Goal: Transaction & Acquisition: Purchase product/service

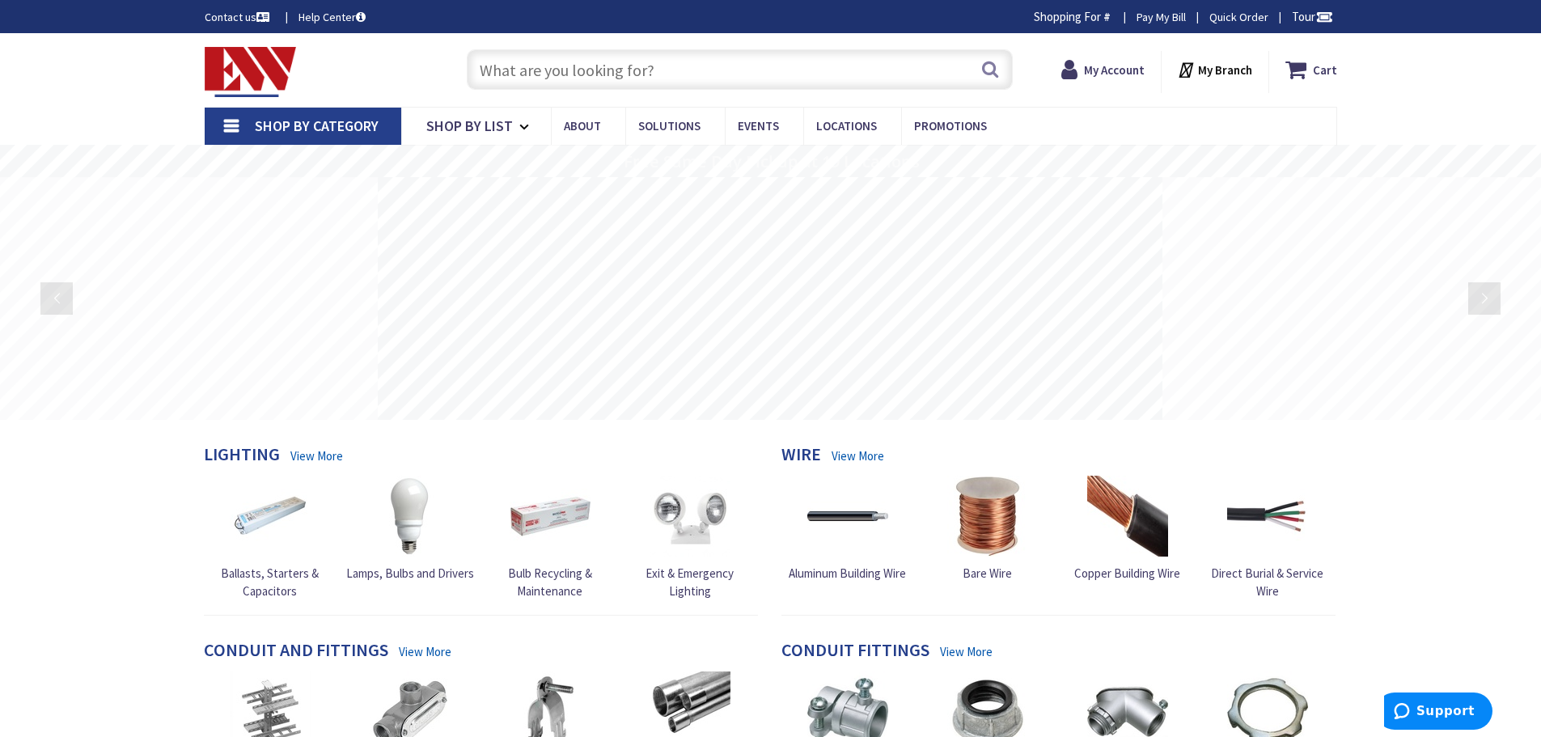
type input "[STREET_ADDRESS][US_STATE]"
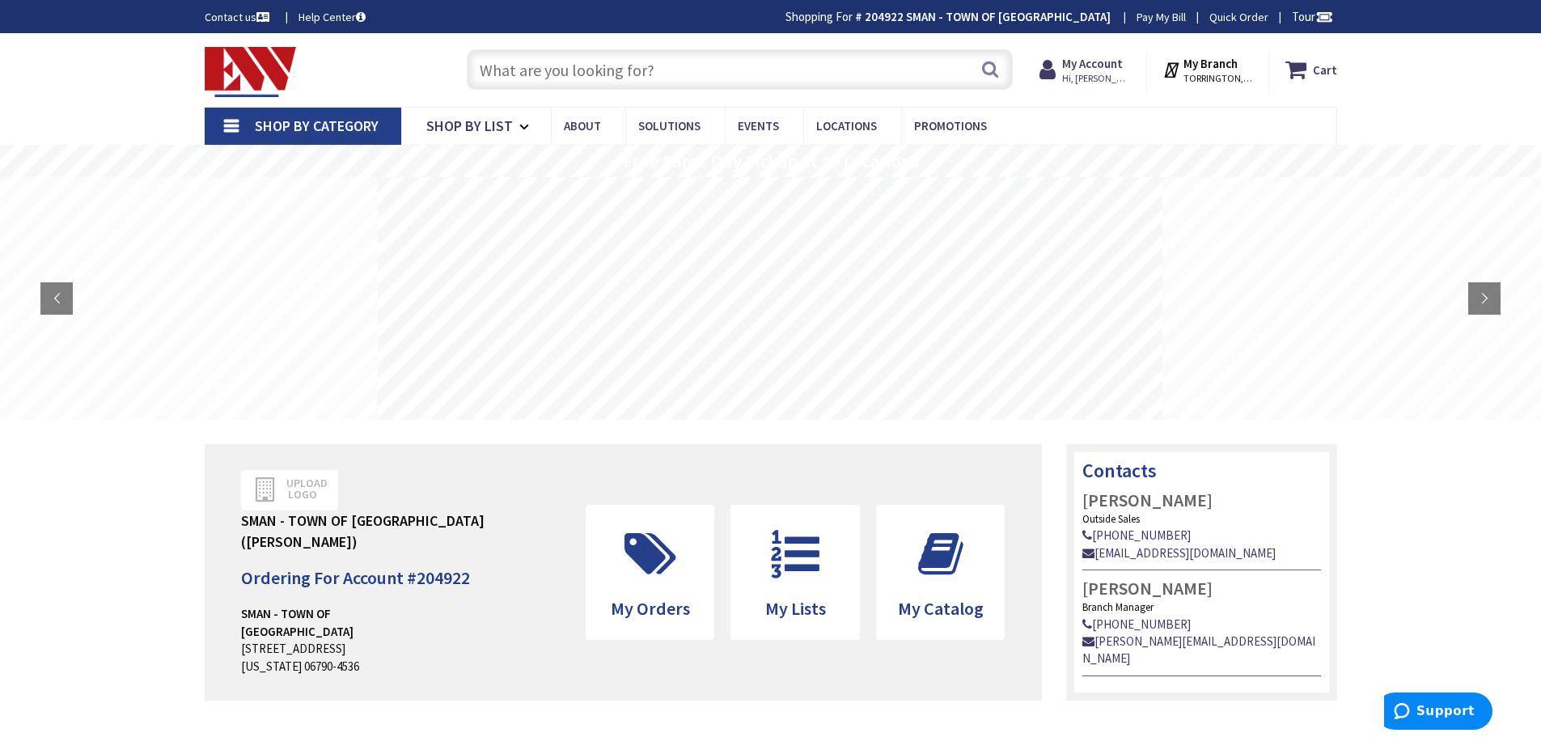
click at [519, 82] on input "text" at bounding box center [740, 69] width 546 height 40
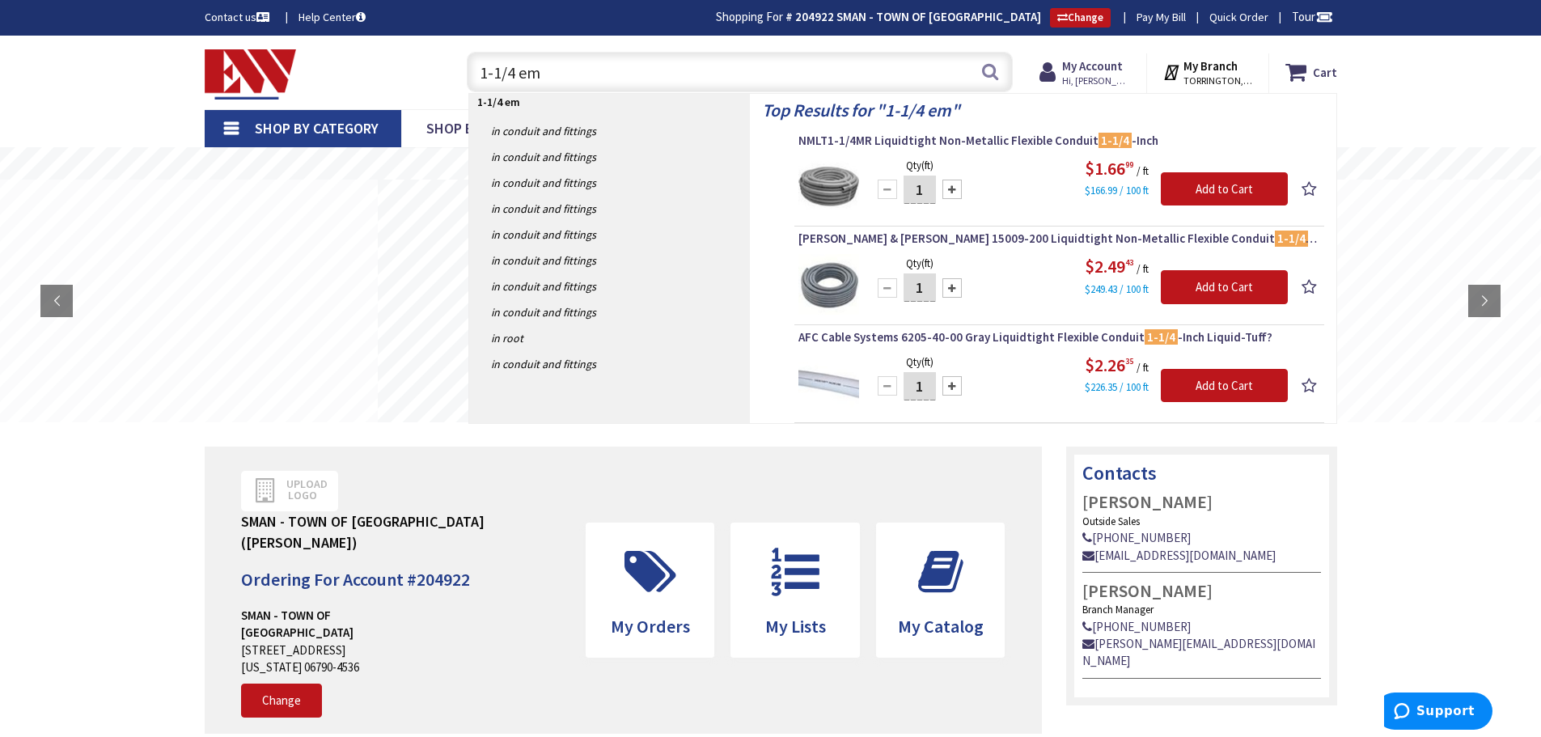
type input "1-1/4 emt"
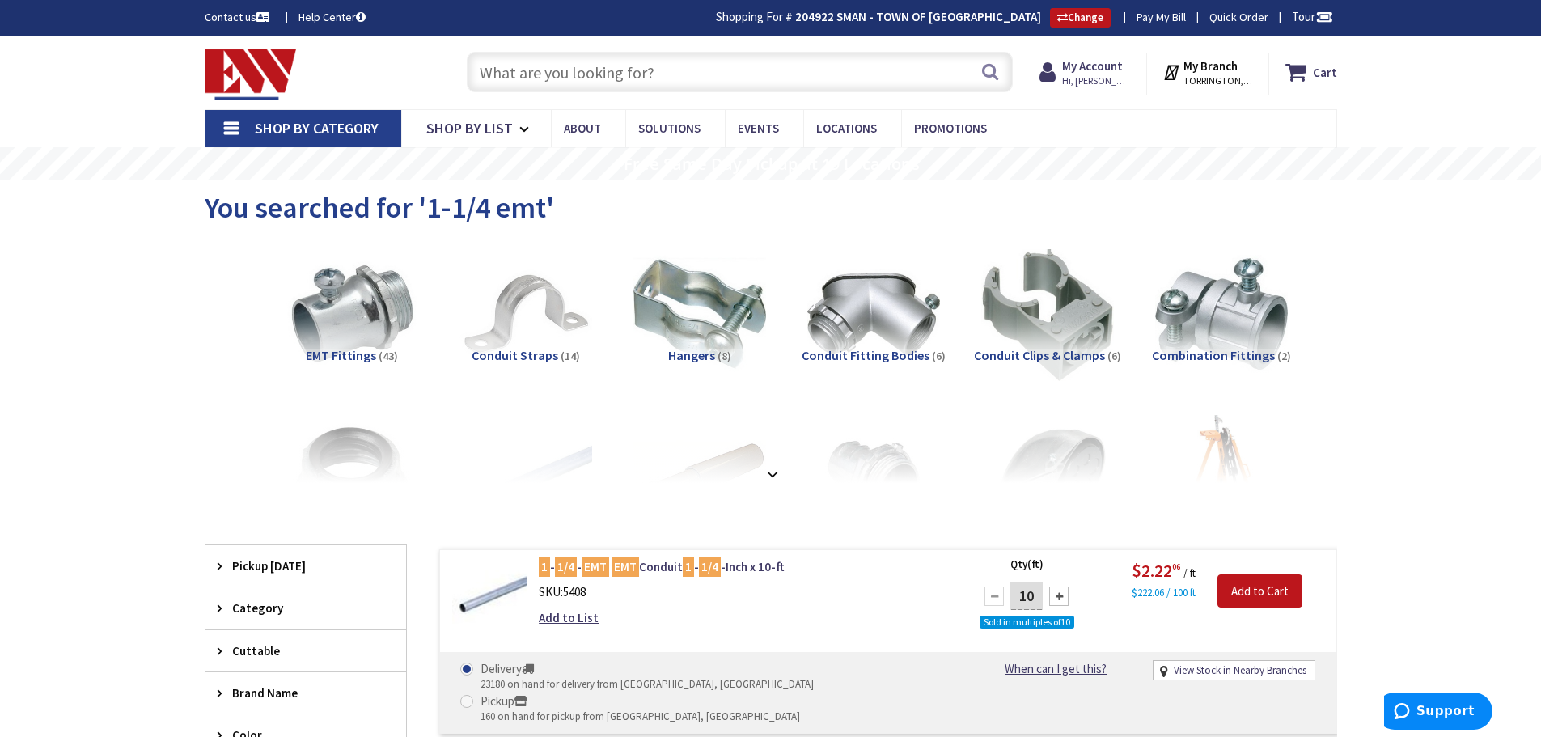
click at [505, 74] on input "text" at bounding box center [740, 72] width 546 height 40
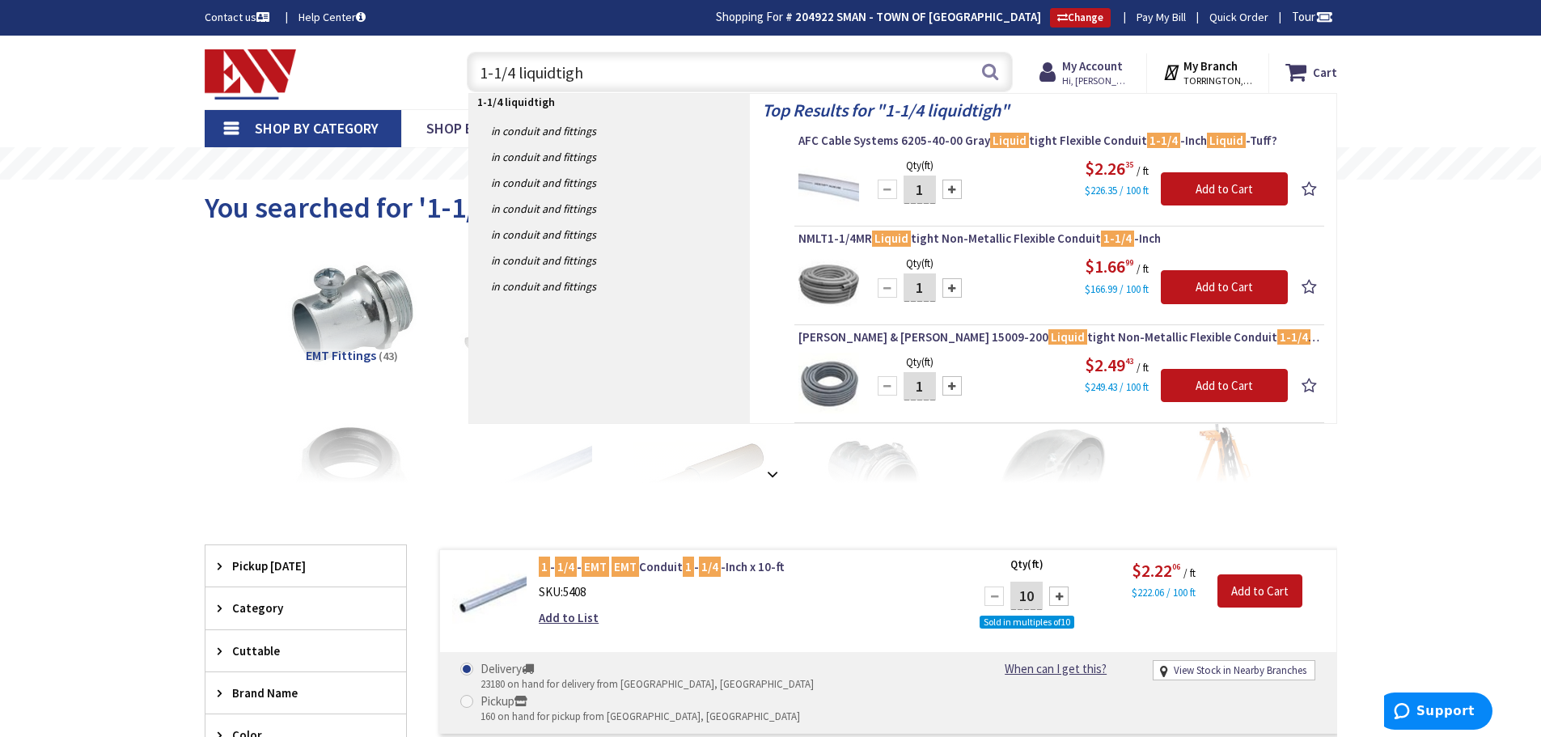
type input "1-1/4 liquidtight"
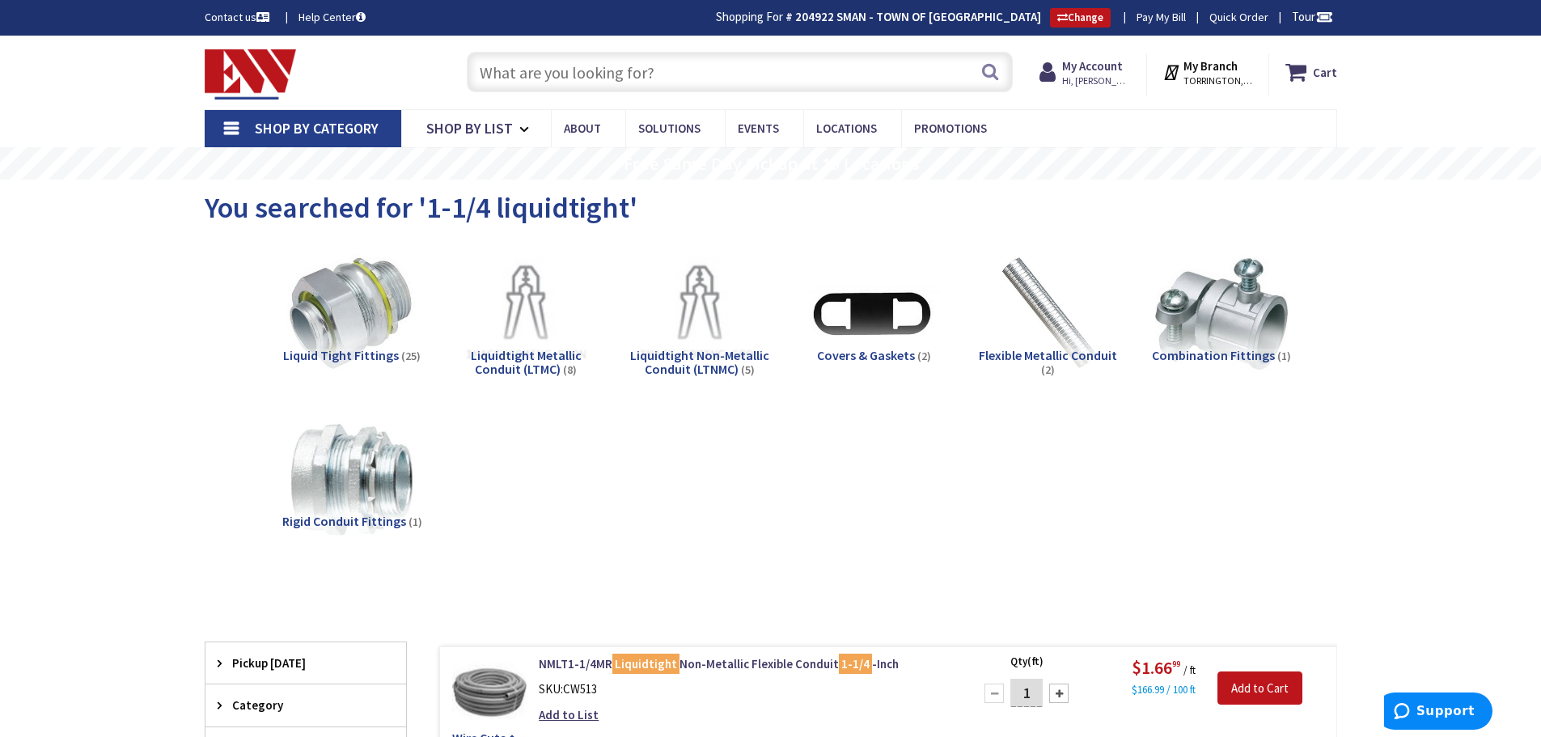
click at [493, 64] on input "text" at bounding box center [740, 72] width 546 height 40
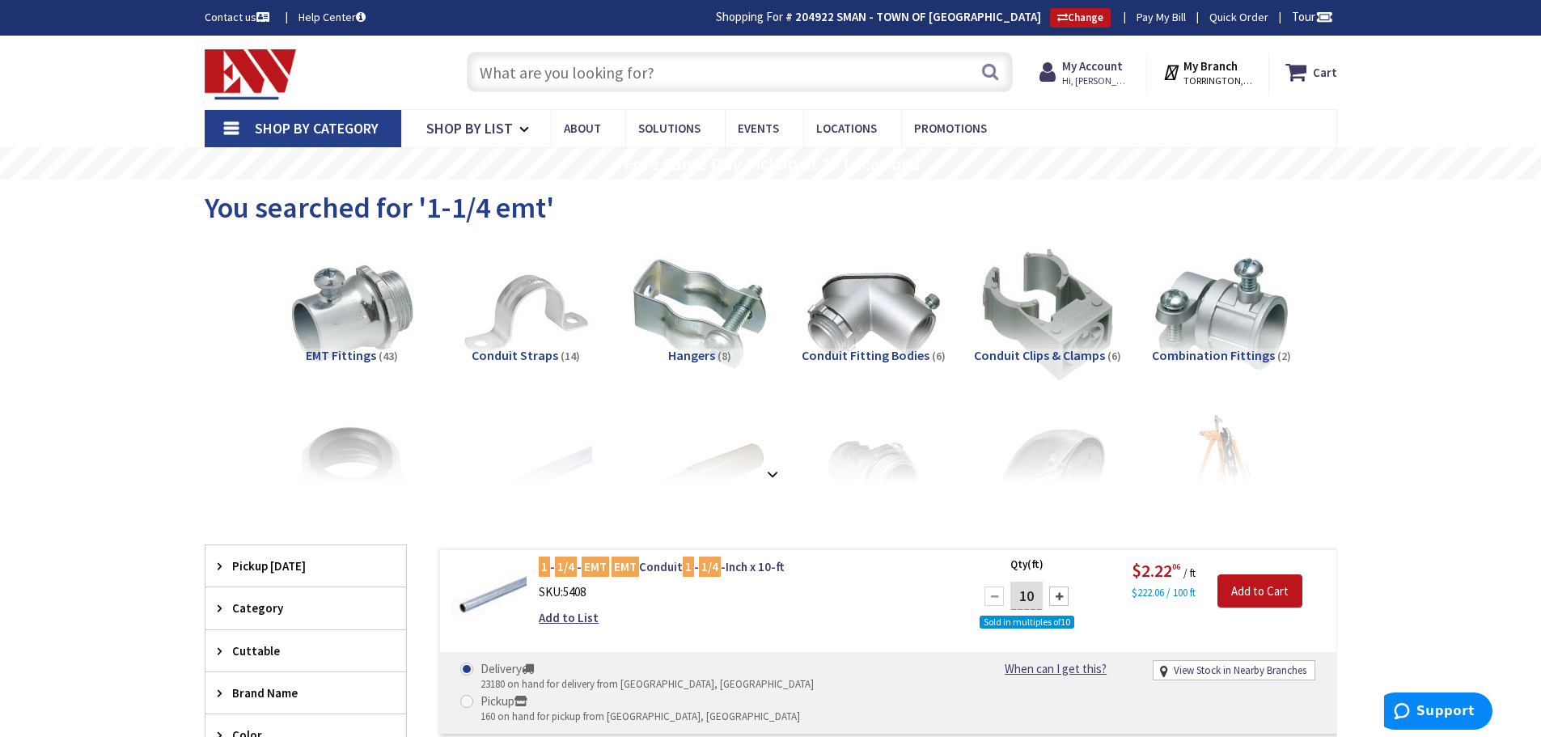
click at [328, 123] on span "Shop By Category" at bounding box center [317, 128] width 124 height 19
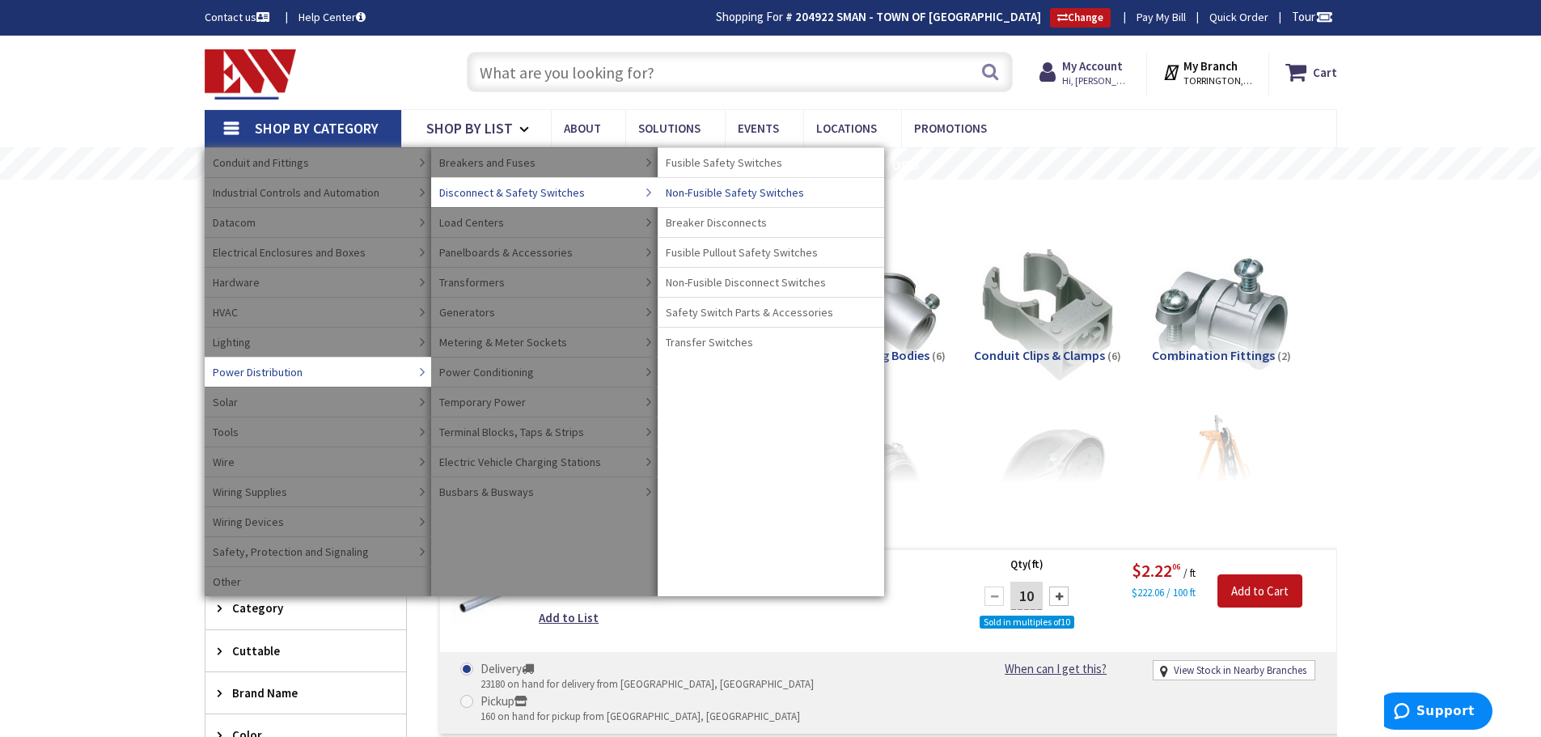
click at [698, 193] on span "Non-Fusible Safety Switches" at bounding box center [735, 192] width 138 height 16
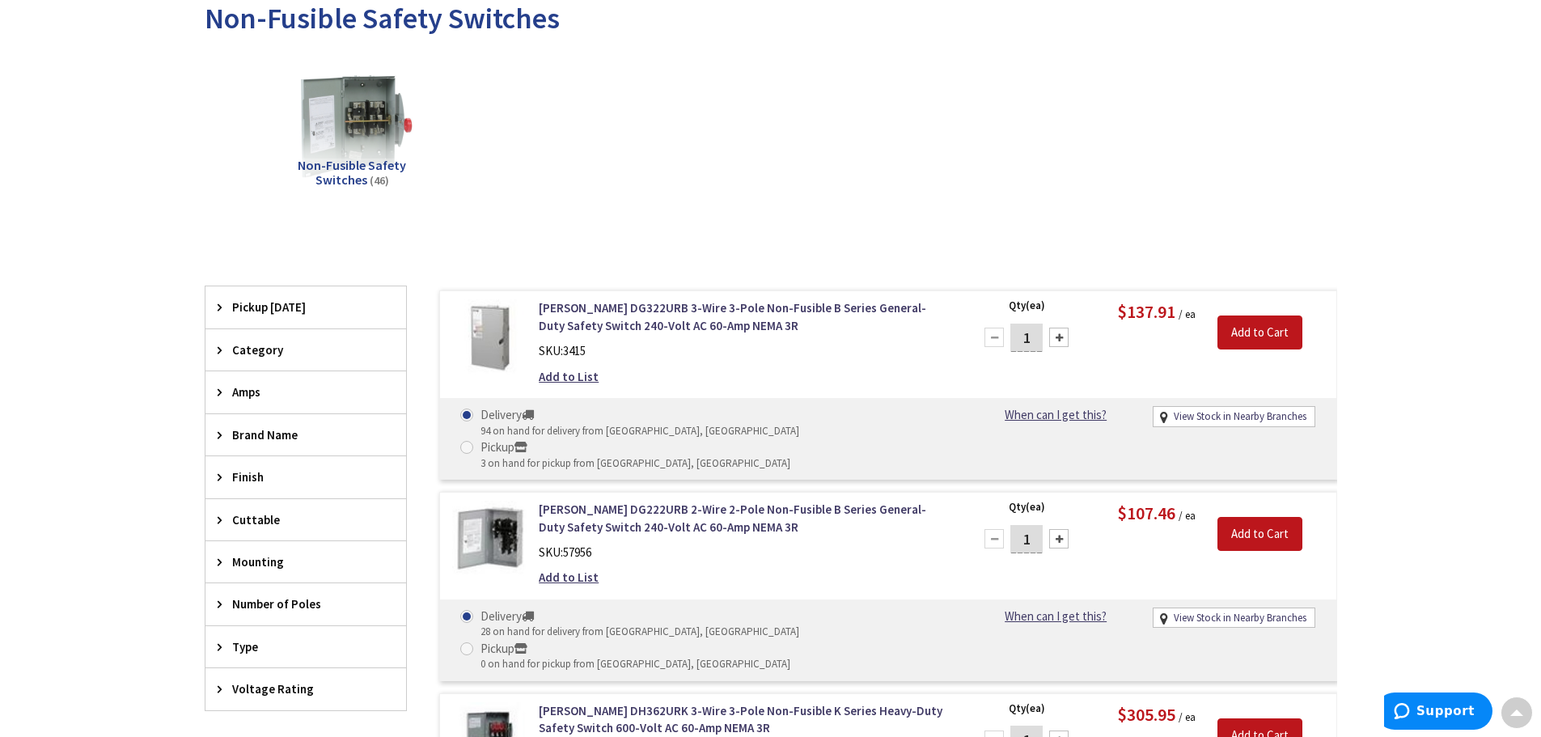
scroll to position [404, 0]
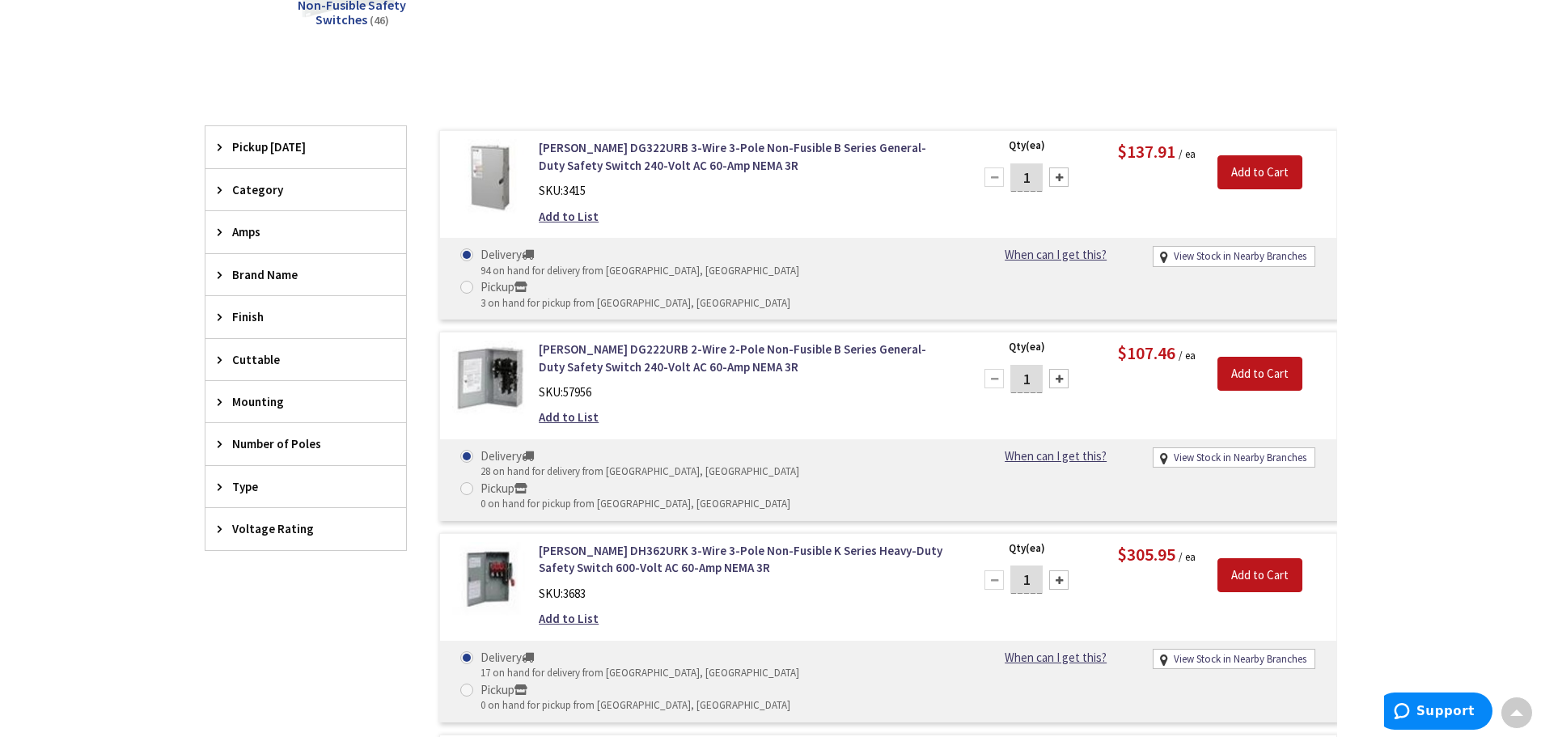
click at [241, 226] on span "Amps" at bounding box center [298, 231] width 132 height 17
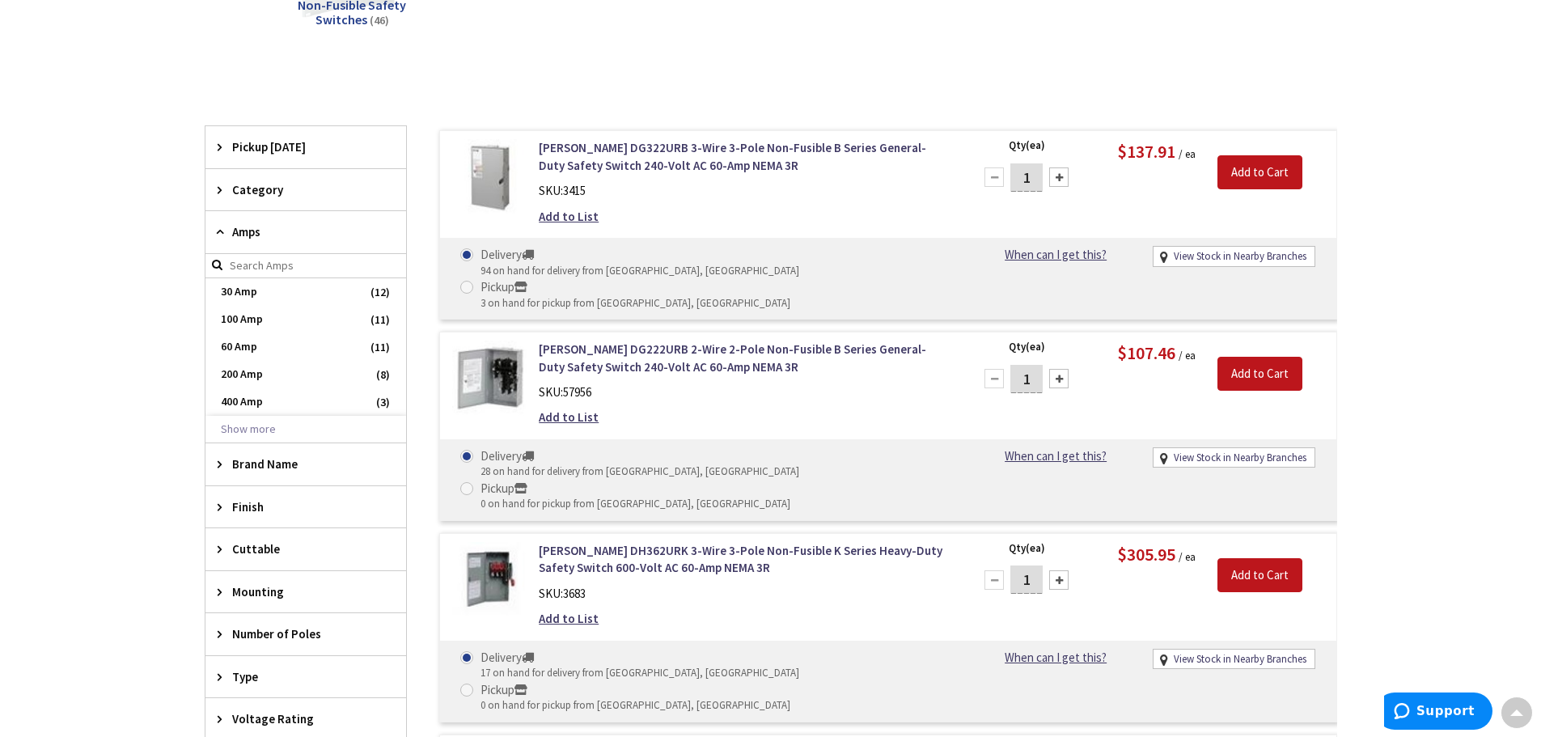
scroll to position [407, 0]
click at [236, 311] on span "100 Amp" at bounding box center [305, 320] width 201 height 28
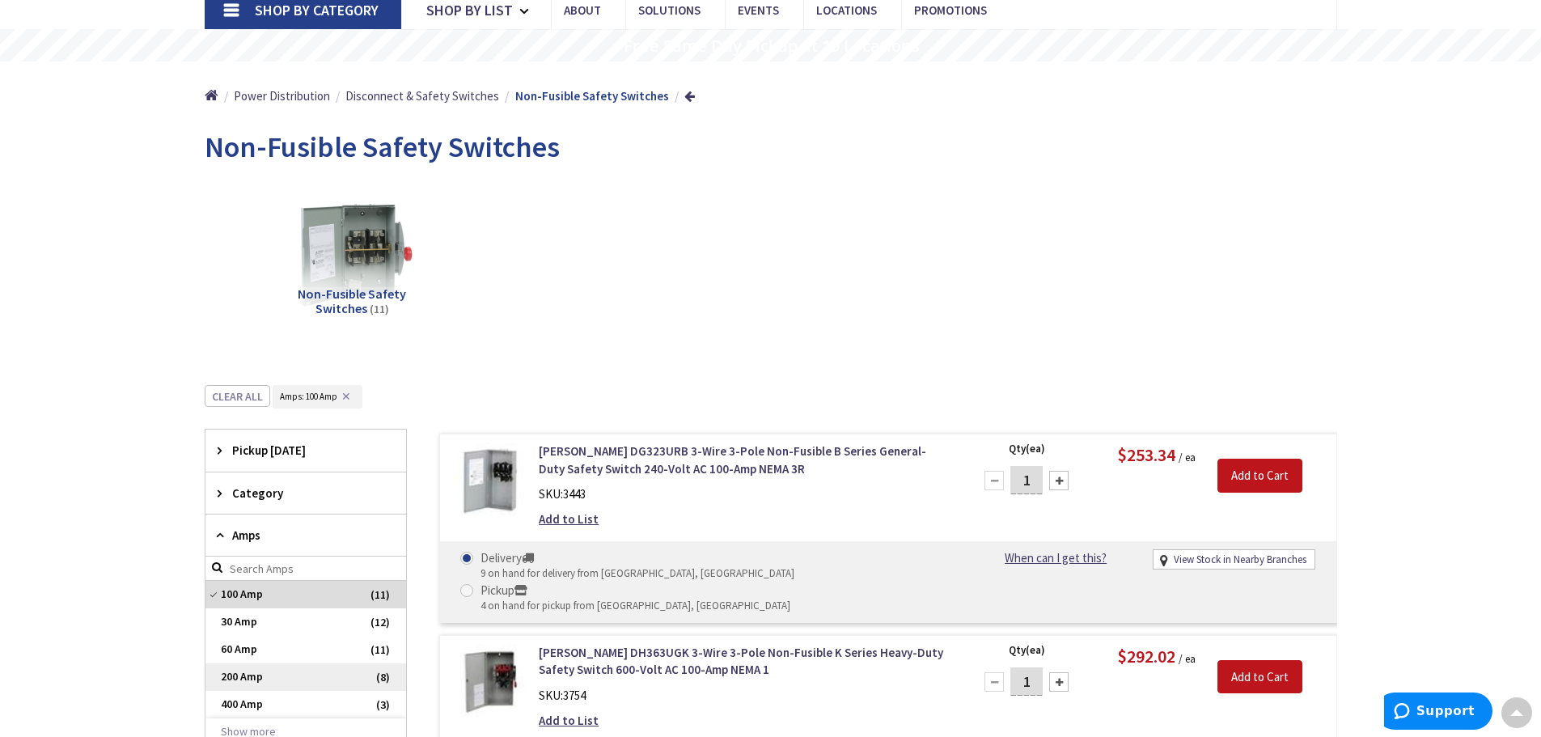
scroll to position [0, 0]
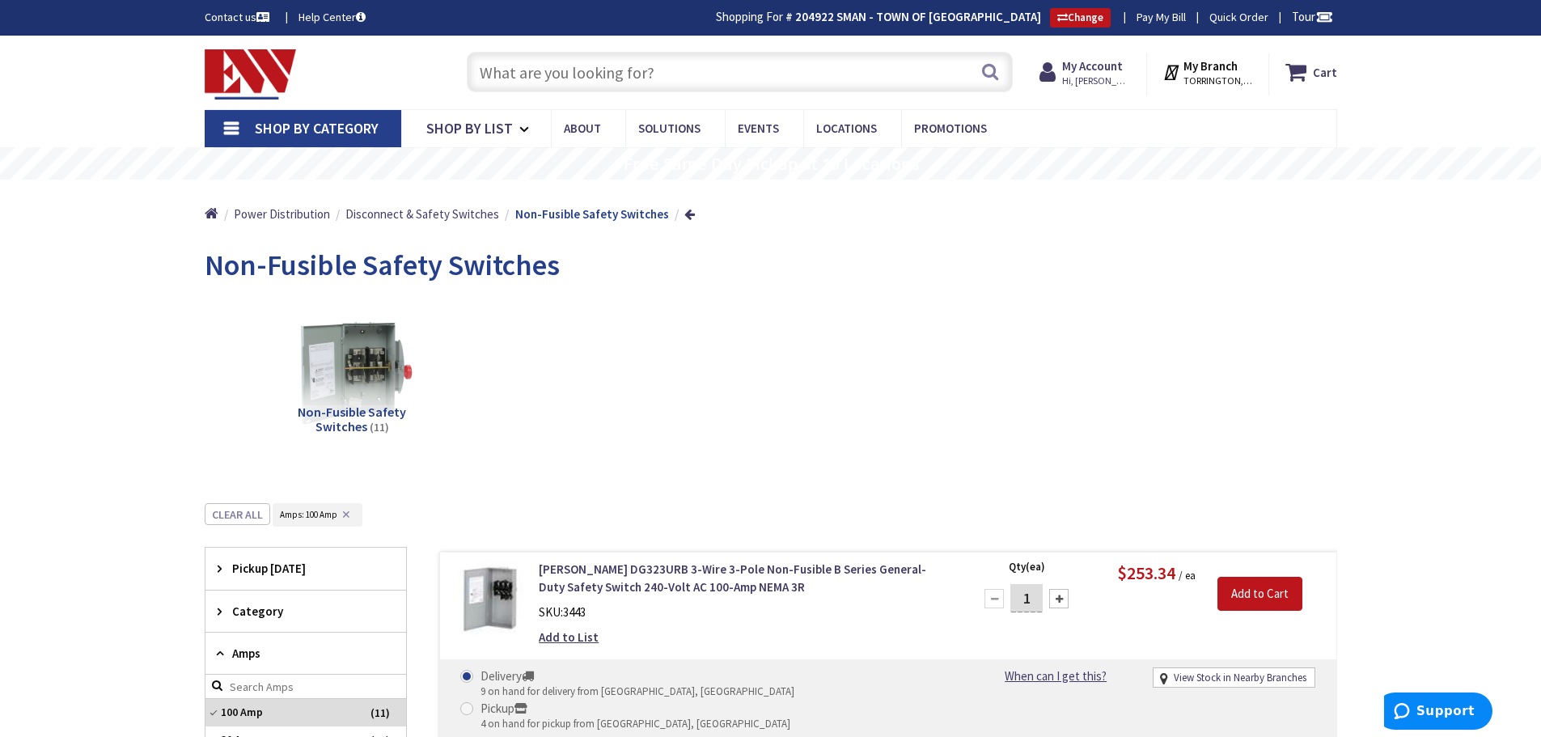
click at [518, 79] on input "text" at bounding box center [740, 72] width 546 height 40
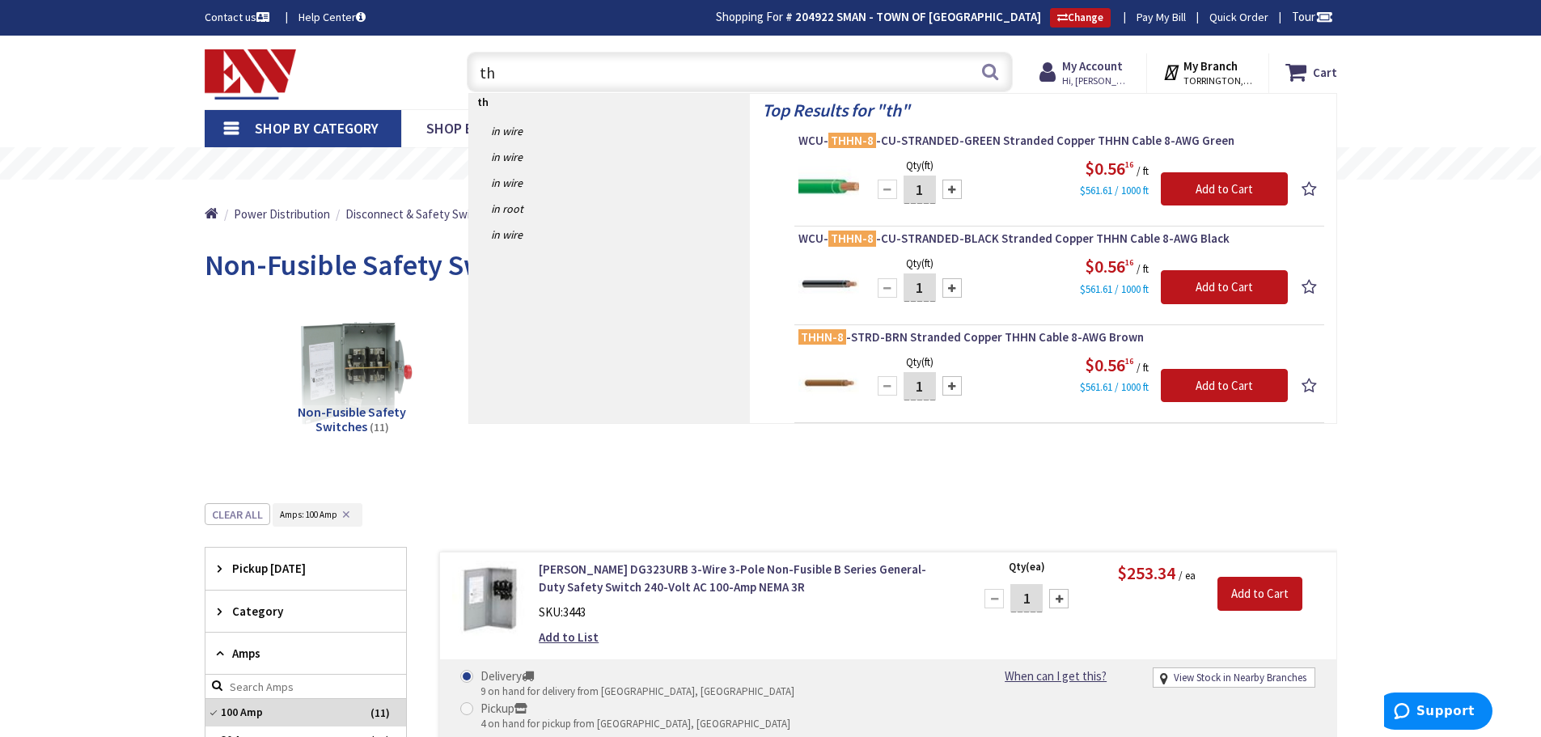
type input "t"
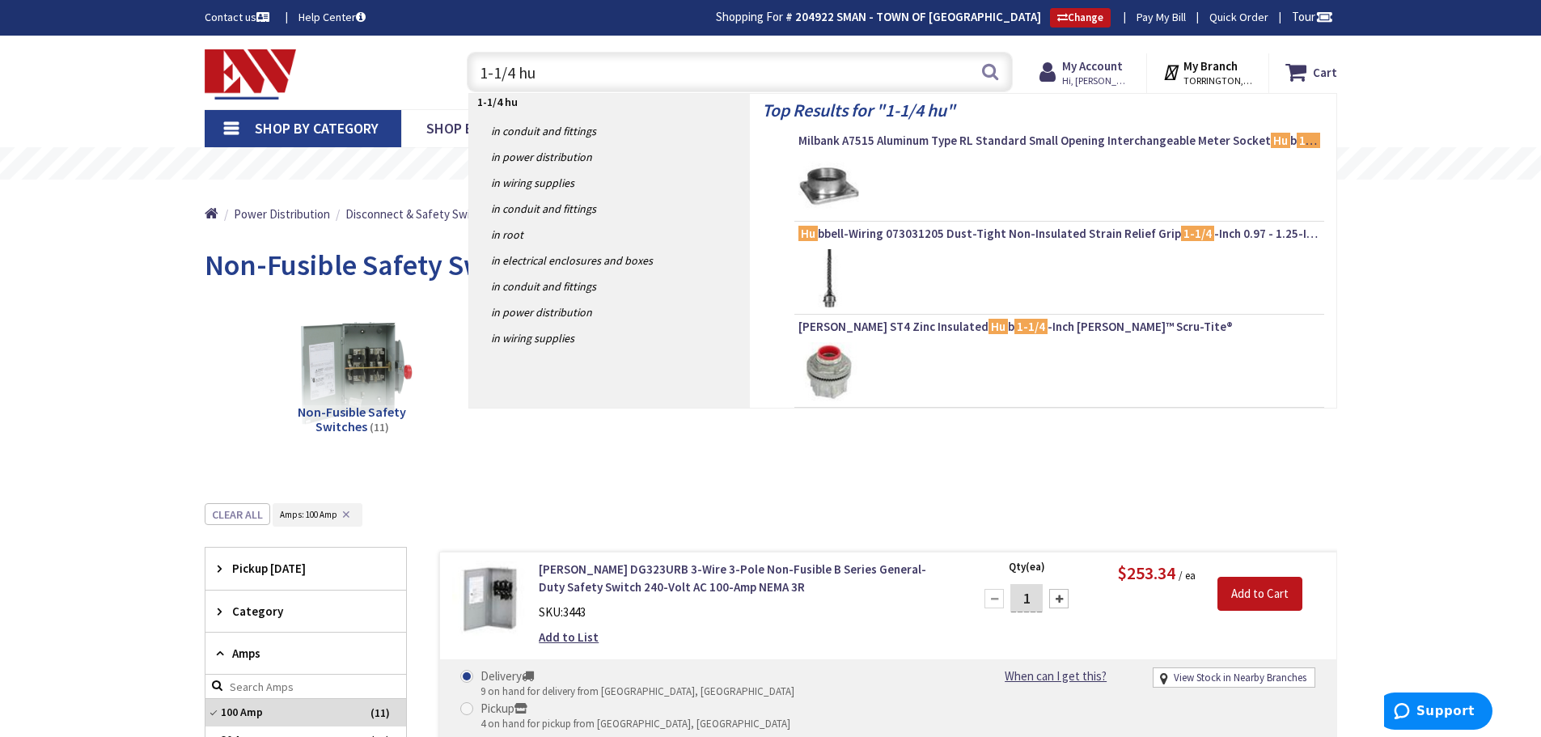
type input "1-1/4 hub"
